Goal: Manage account settings

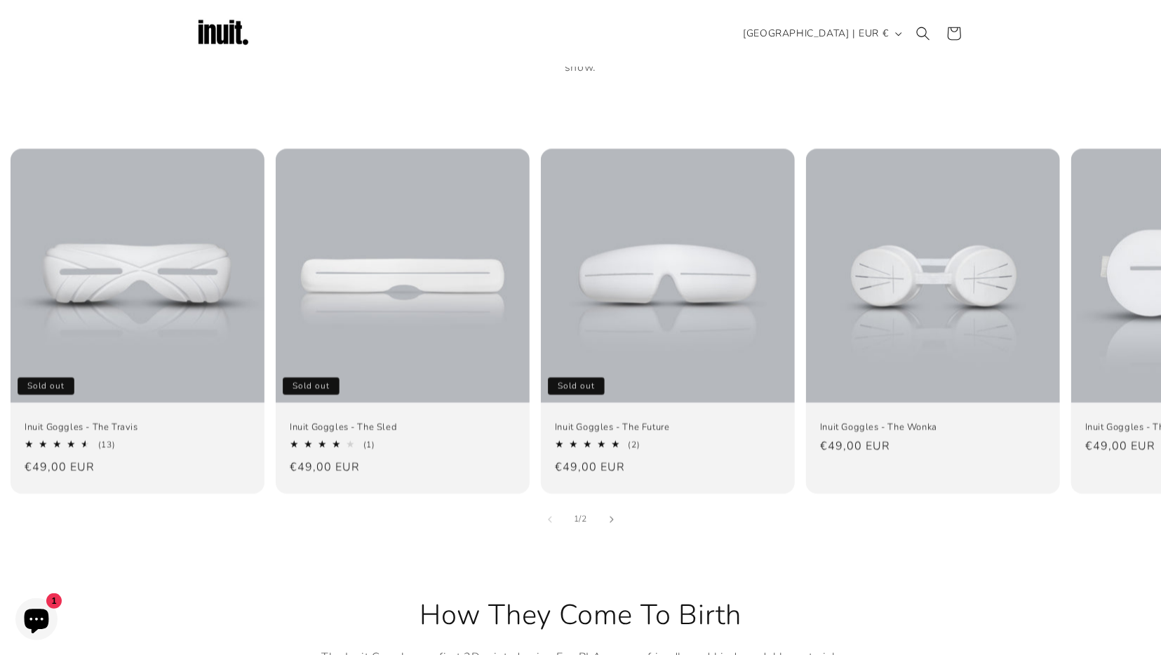
scroll to position [825, 0]
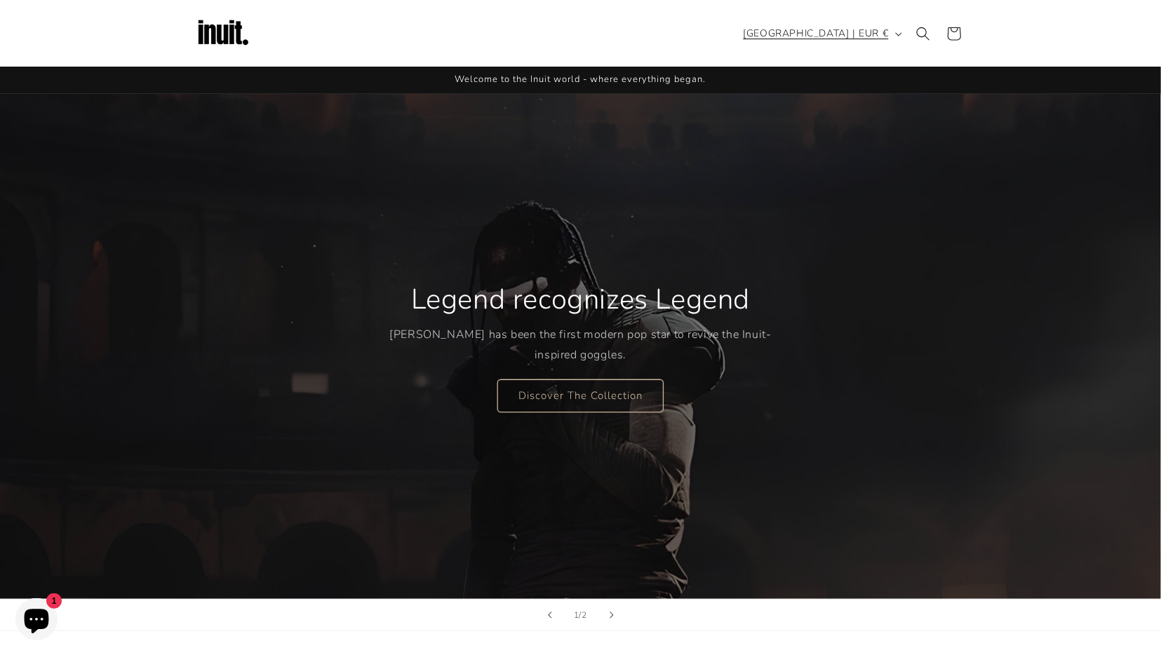
click at [836, 39] on span "United States | EUR €" at bounding box center [816, 33] width 145 height 15
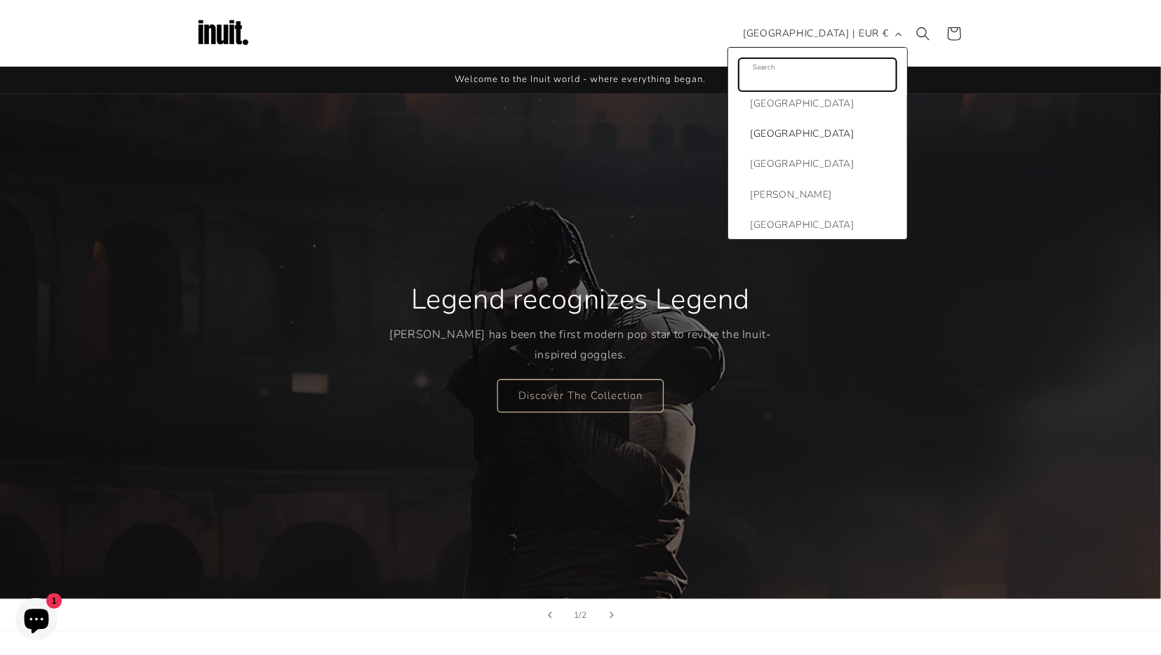
scroll to position [1415, 0]
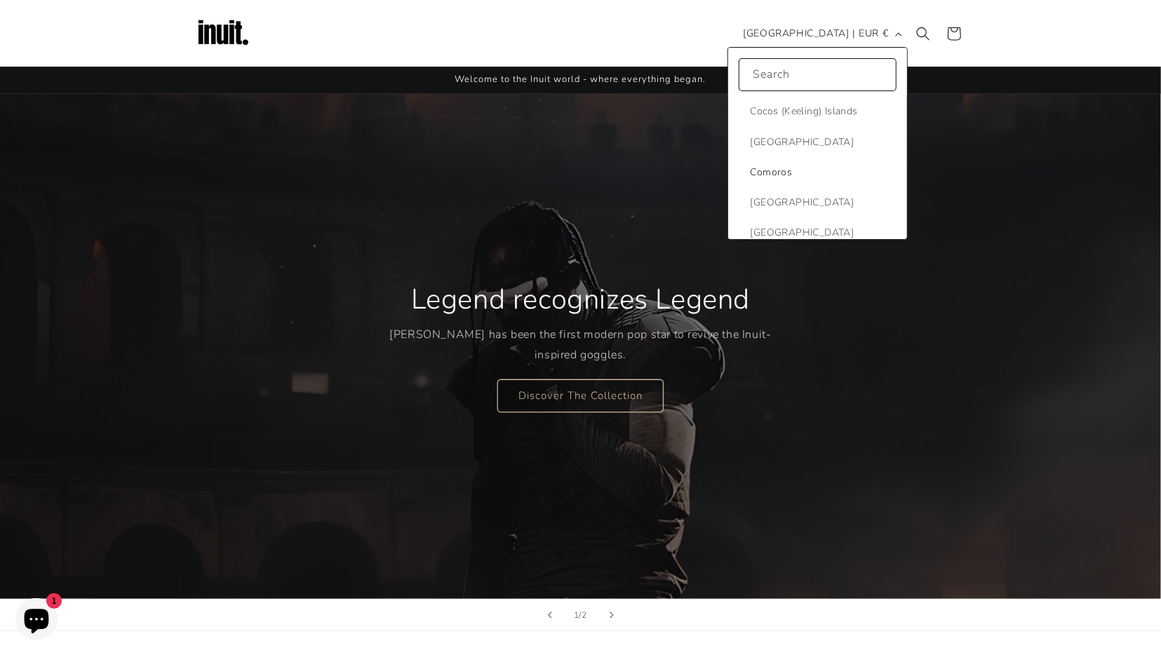
click at [778, 164] on span "Comoros" at bounding box center [822, 173] width 142 height 18
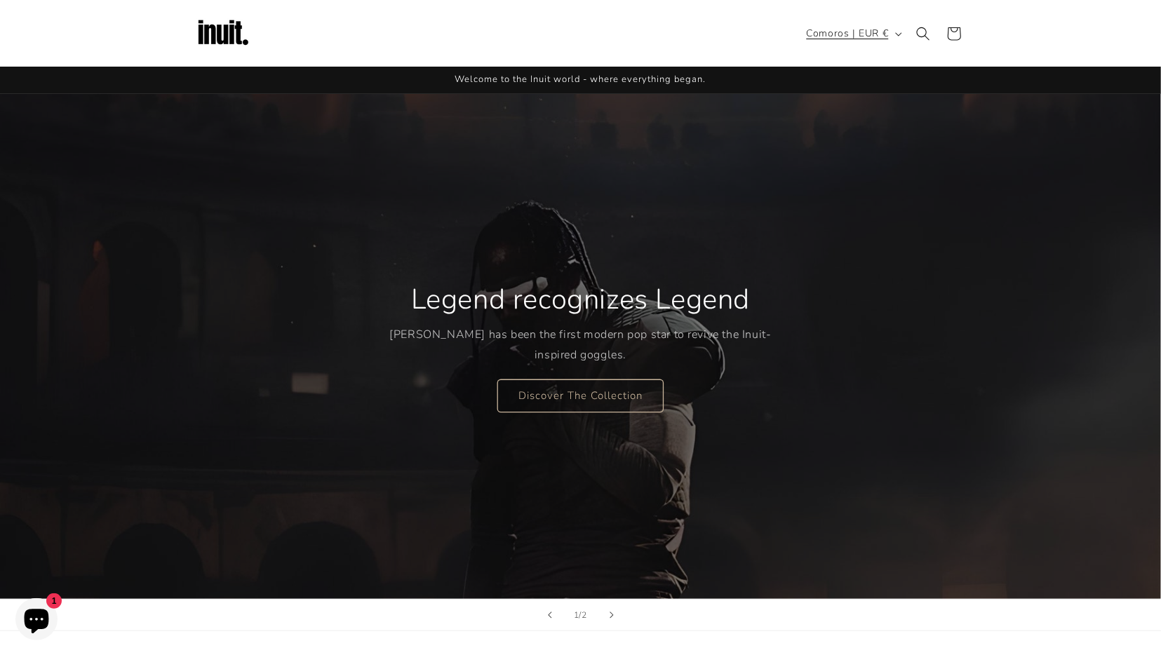
click at [840, 22] on button "Comoros | EUR €" at bounding box center [853, 33] width 109 height 27
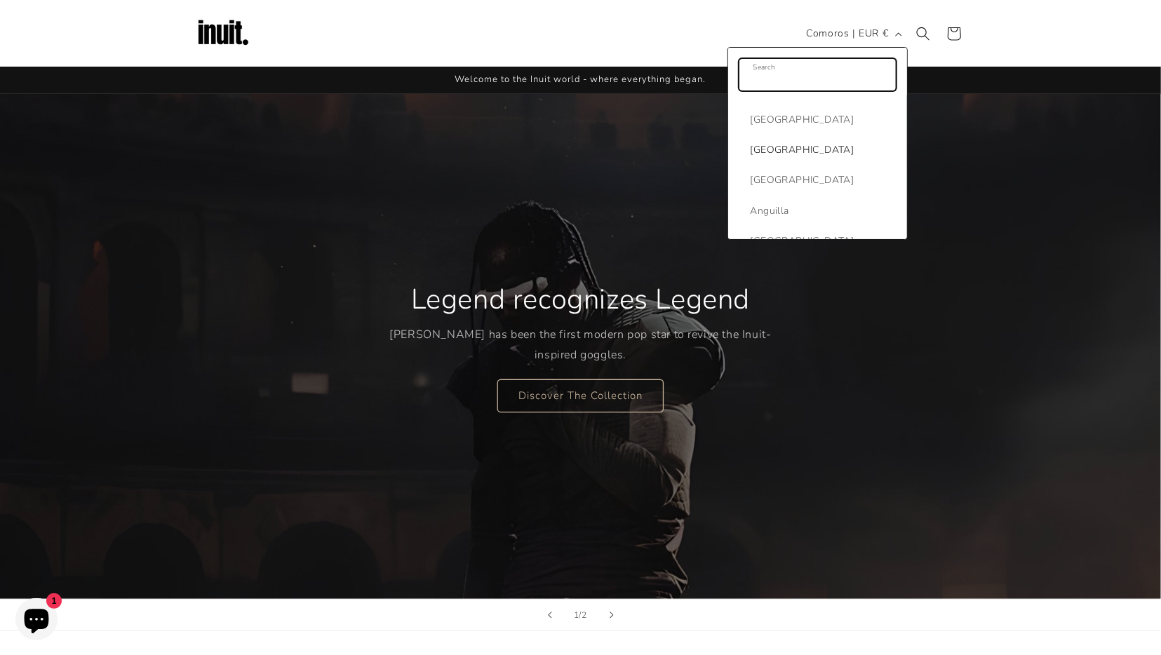
scroll to position [79, 0]
click at [772, 125] on span "[GEOGRAPHIC_DATA]" at bounding box center [822, 127] width 142 height 18
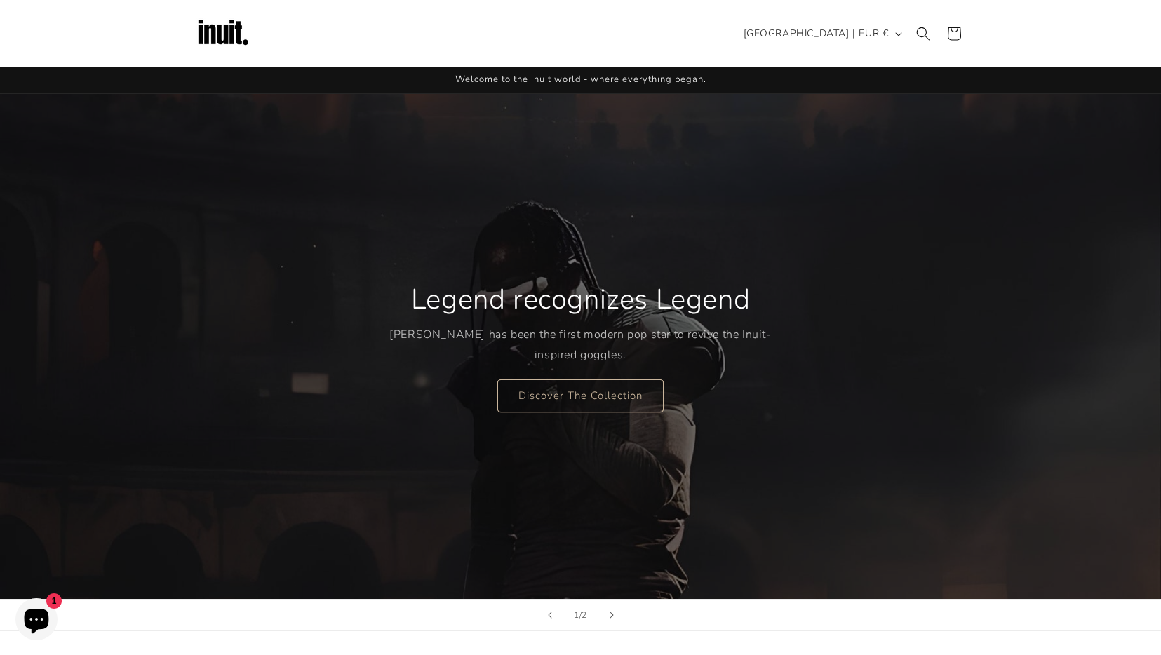
scroll to position [803, 0]
